Goal: Task Accomplishment & Management: Use online tool/utility

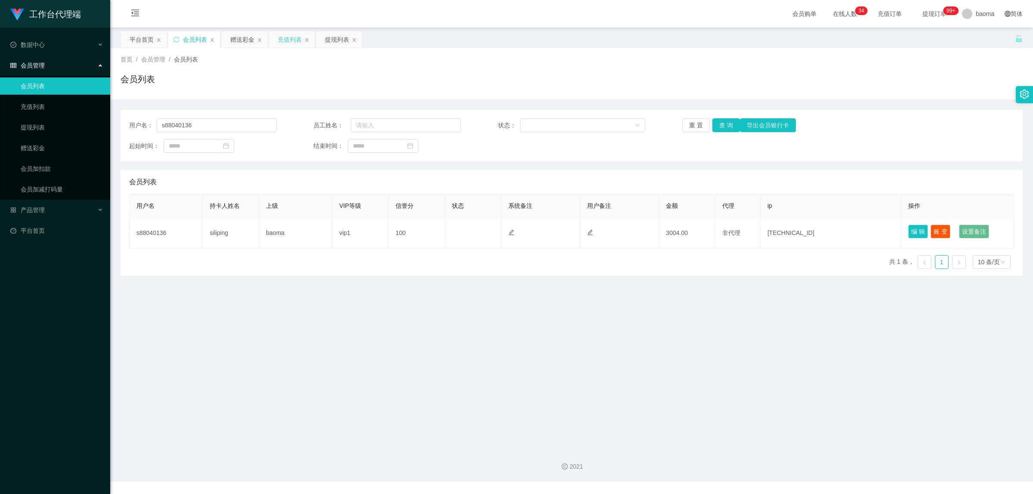
click at [286, 41] on div "充值列表" at bounding box center [290, 39] width 24 height 16
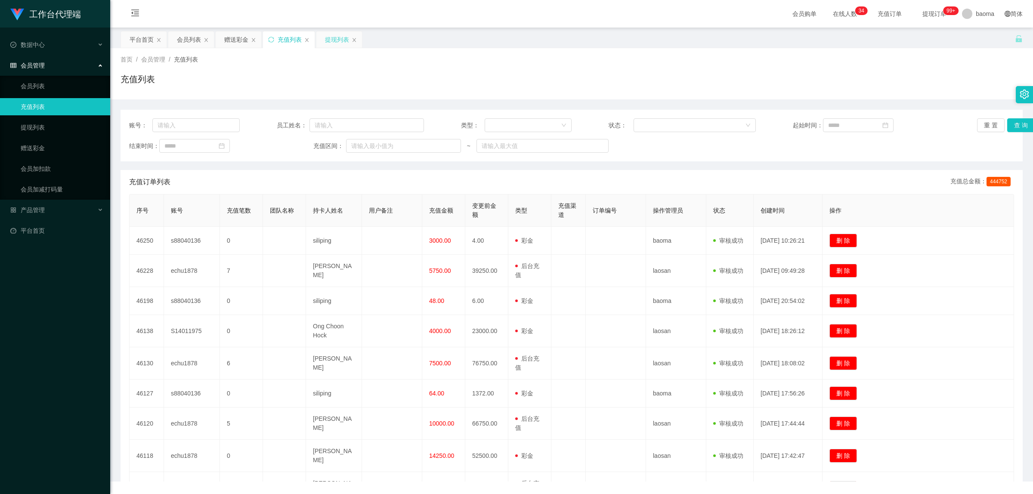
click at [290, 37] on div "提现列表" at bounding box center [337, 39] width 24 height 16
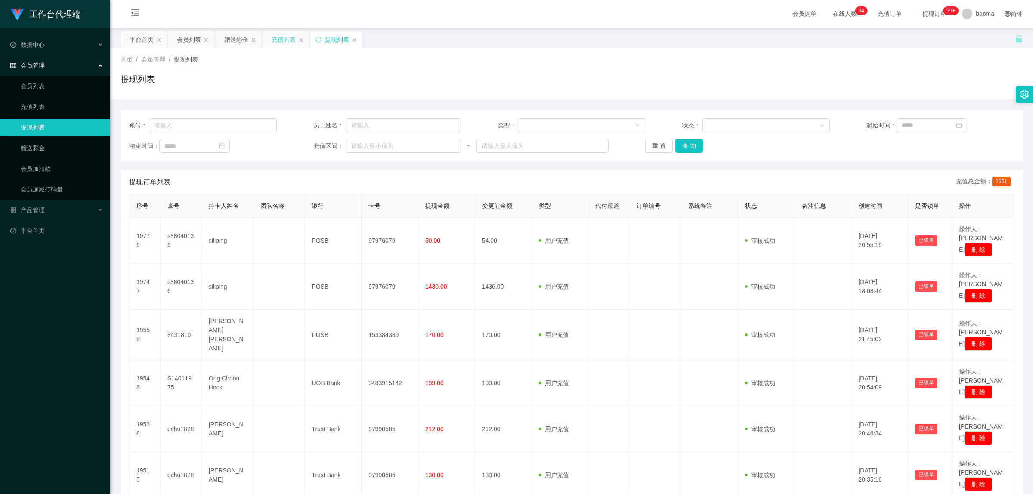
click at [282, 40] on div "充值列表" at bounding box center [284, 39] width 24 height 16
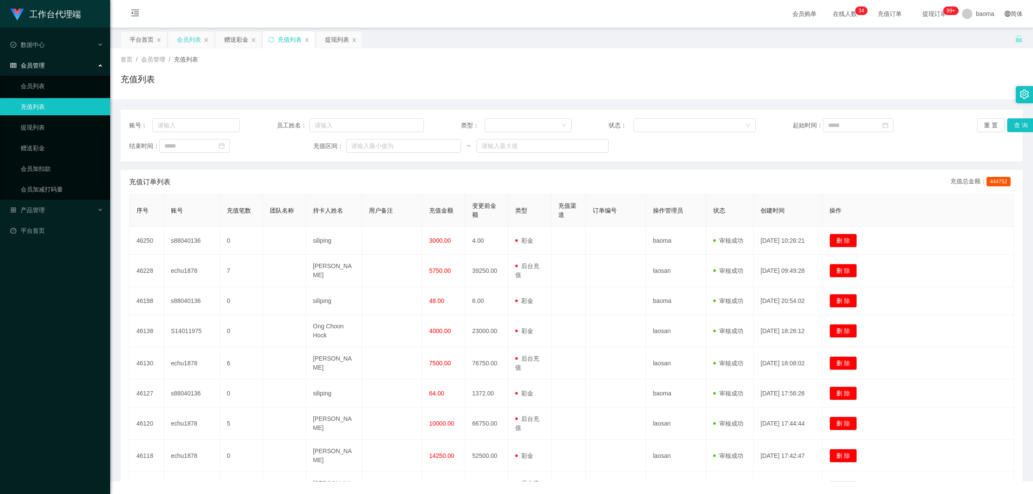
click at [194, 37] on div "会员列表" at bounding box center [189, 39] width 24 height 16
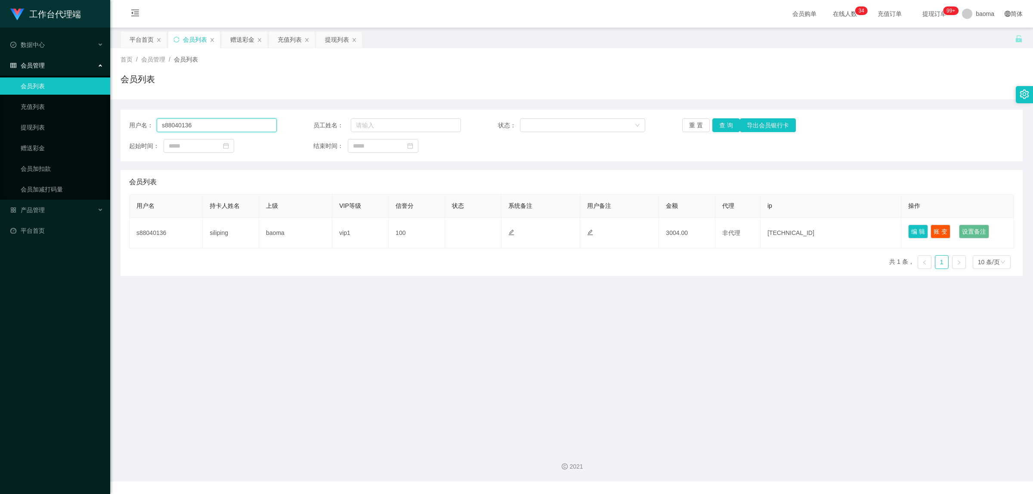
click at [182, 123] on input "s88040136" at bounding box center [217, 125] width 120 height 14
click at [290, 39] on div "提现列表" at bounding box center [337, 39] width 24 height 16
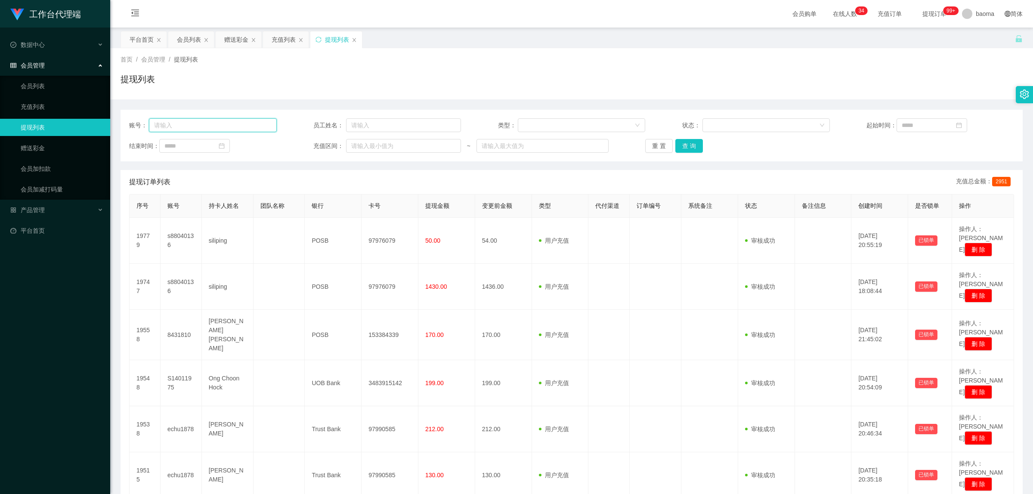
click at [240, 124] on input "text" at bounding box center [212, 125] width 127 height 14
paste input "s88040136"
type input "s88040136"
click at [290, 146] on button "查 询" at bounding box center [689, 146] width 28 height 14
